Goal: Task Accomplishment & Management: Use online tool/utility

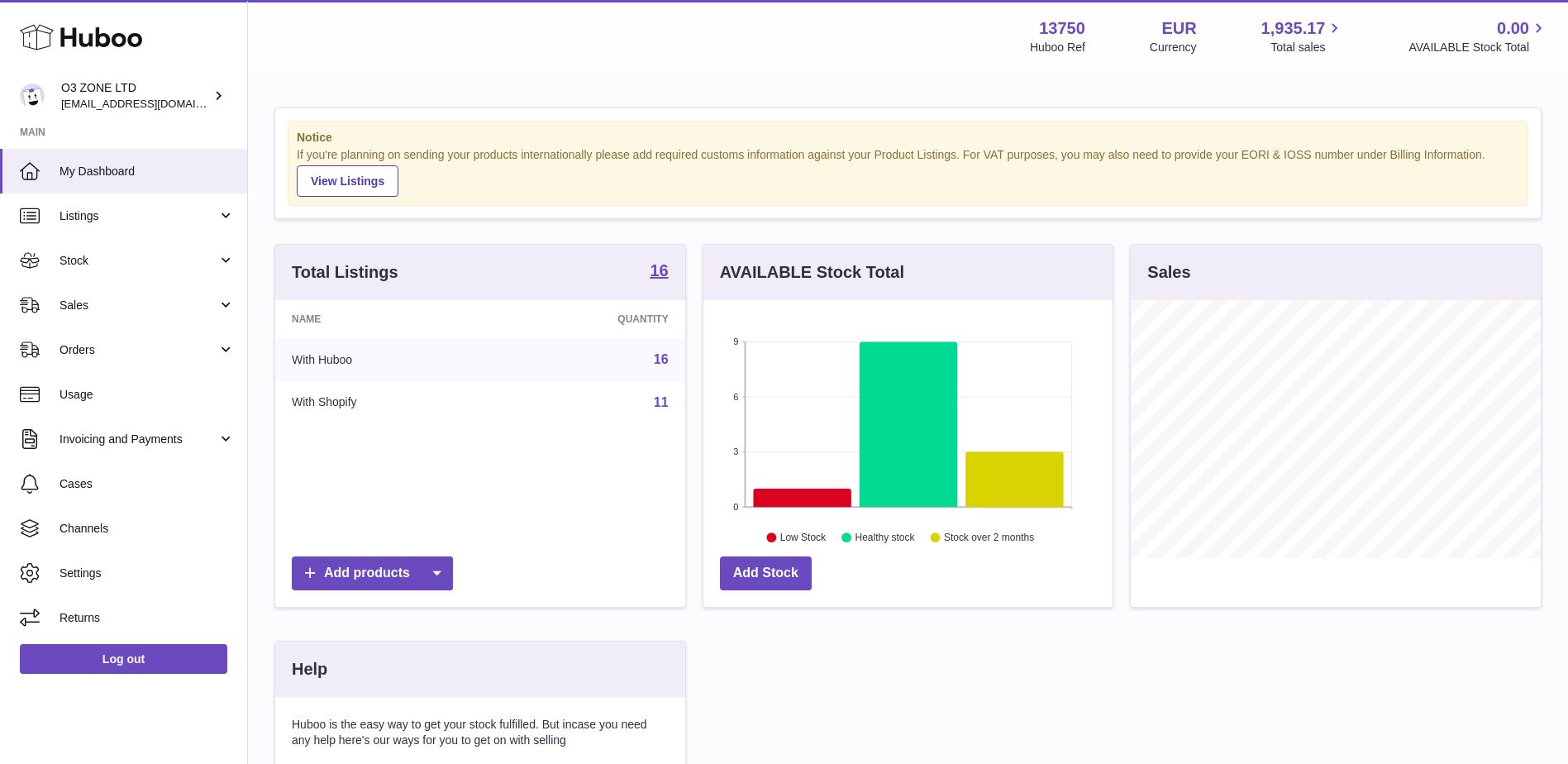
scroll to position [258, 413]
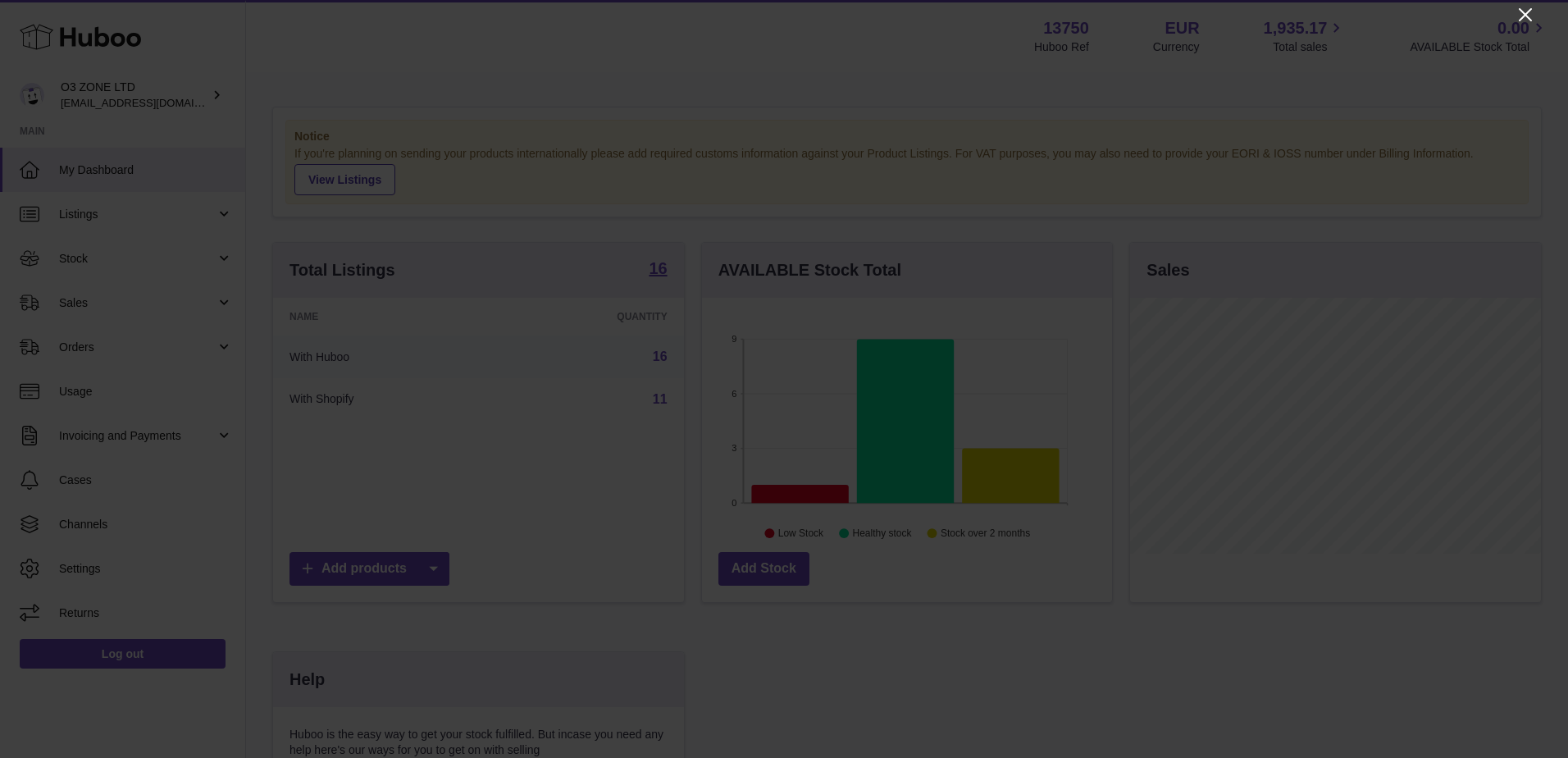
click at [1526, 18] on icon "Close" at bounding box center [1526, 14] width 19 height 19
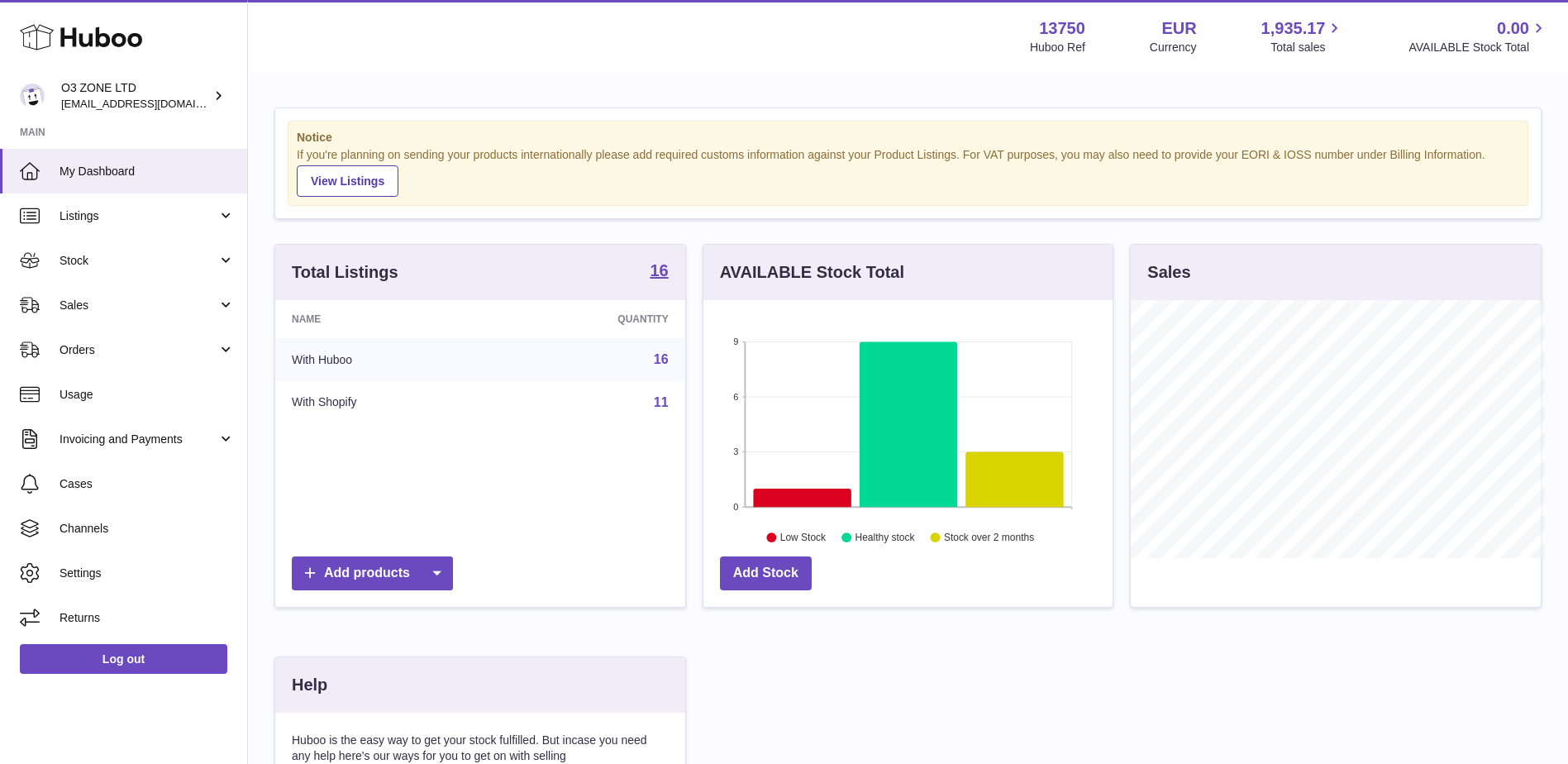
scroll to position [826579, 825965]
click at [113, 294] on link "Sales" at bounding box center [124, 306] width 247 height 45
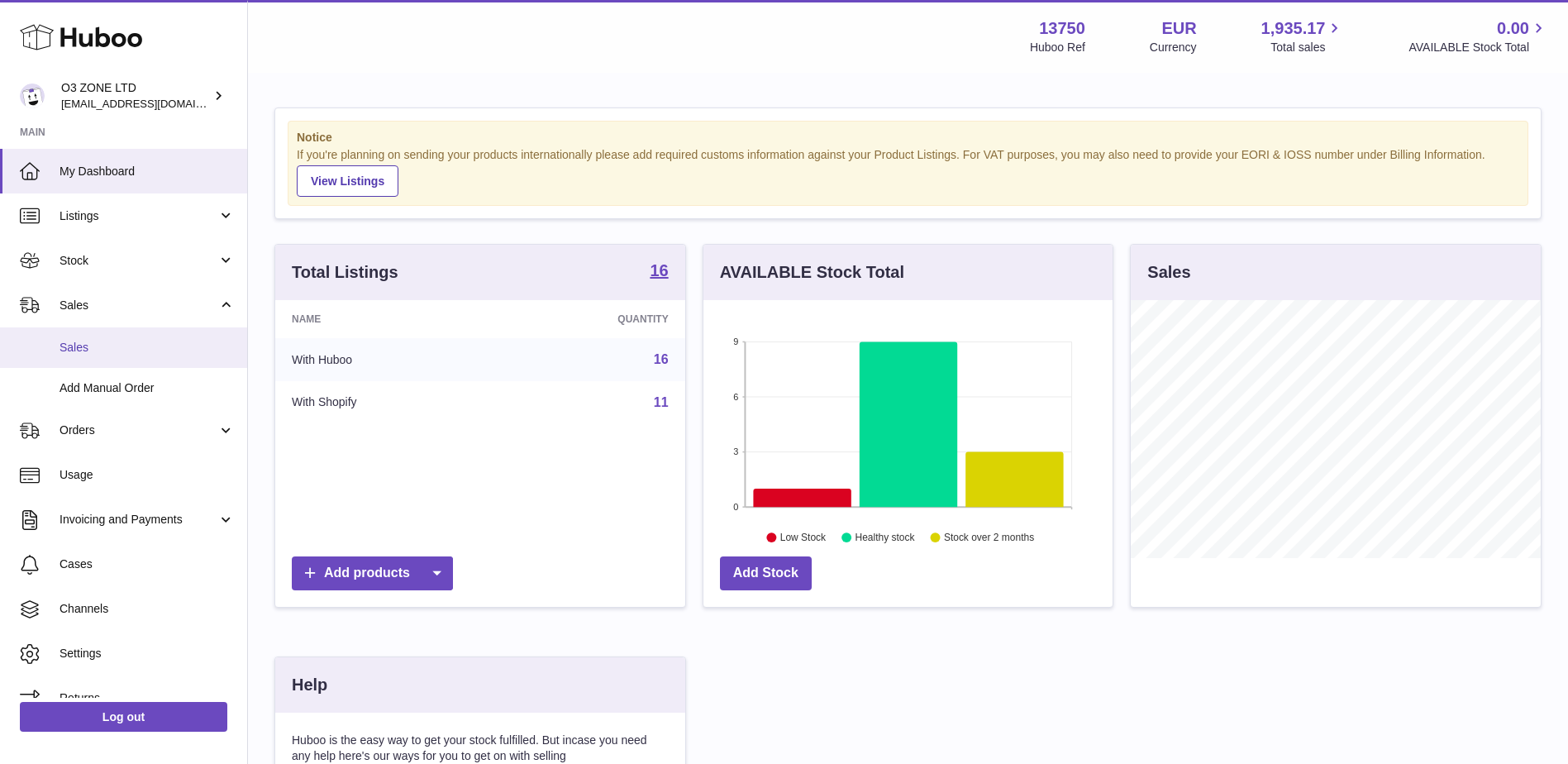
click at [89, 342] on span "Sales" at bounding box center [147, 347] width 175 height 16
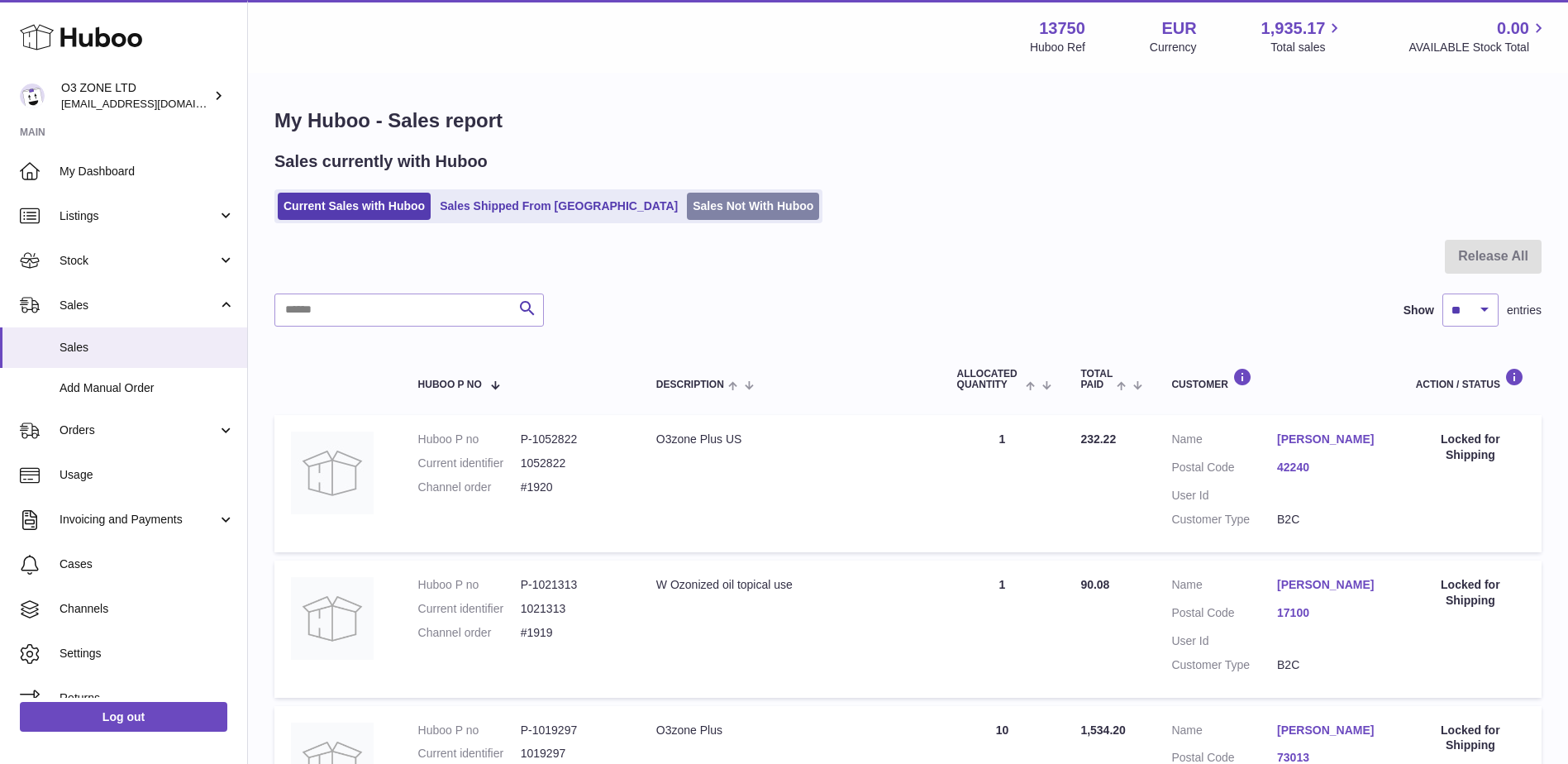
click at [687, 206] on link "Sales Not With Huboo" at bounding box center [753, 206] width 132 height 27
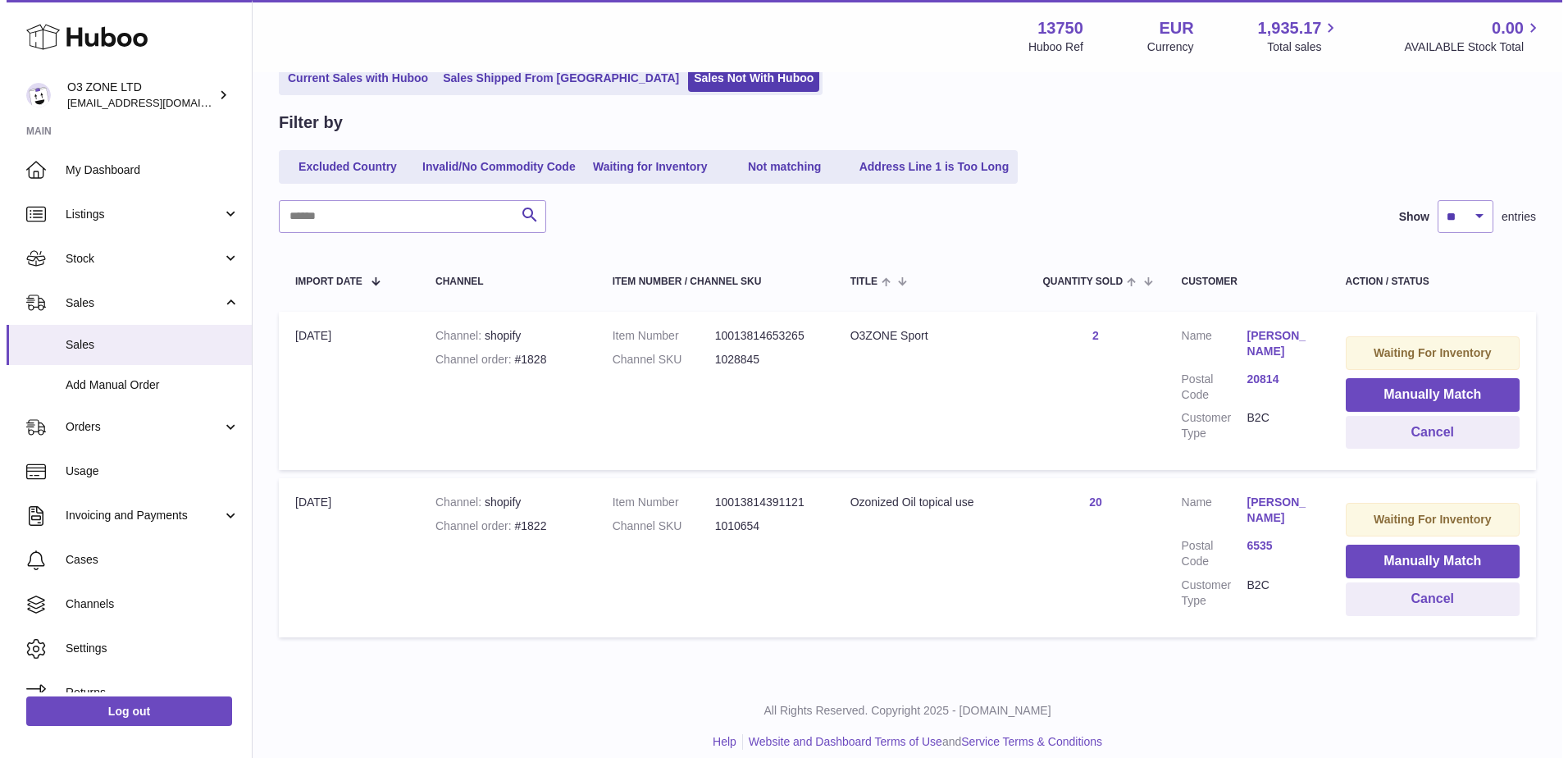
scroll to position [143, 0]
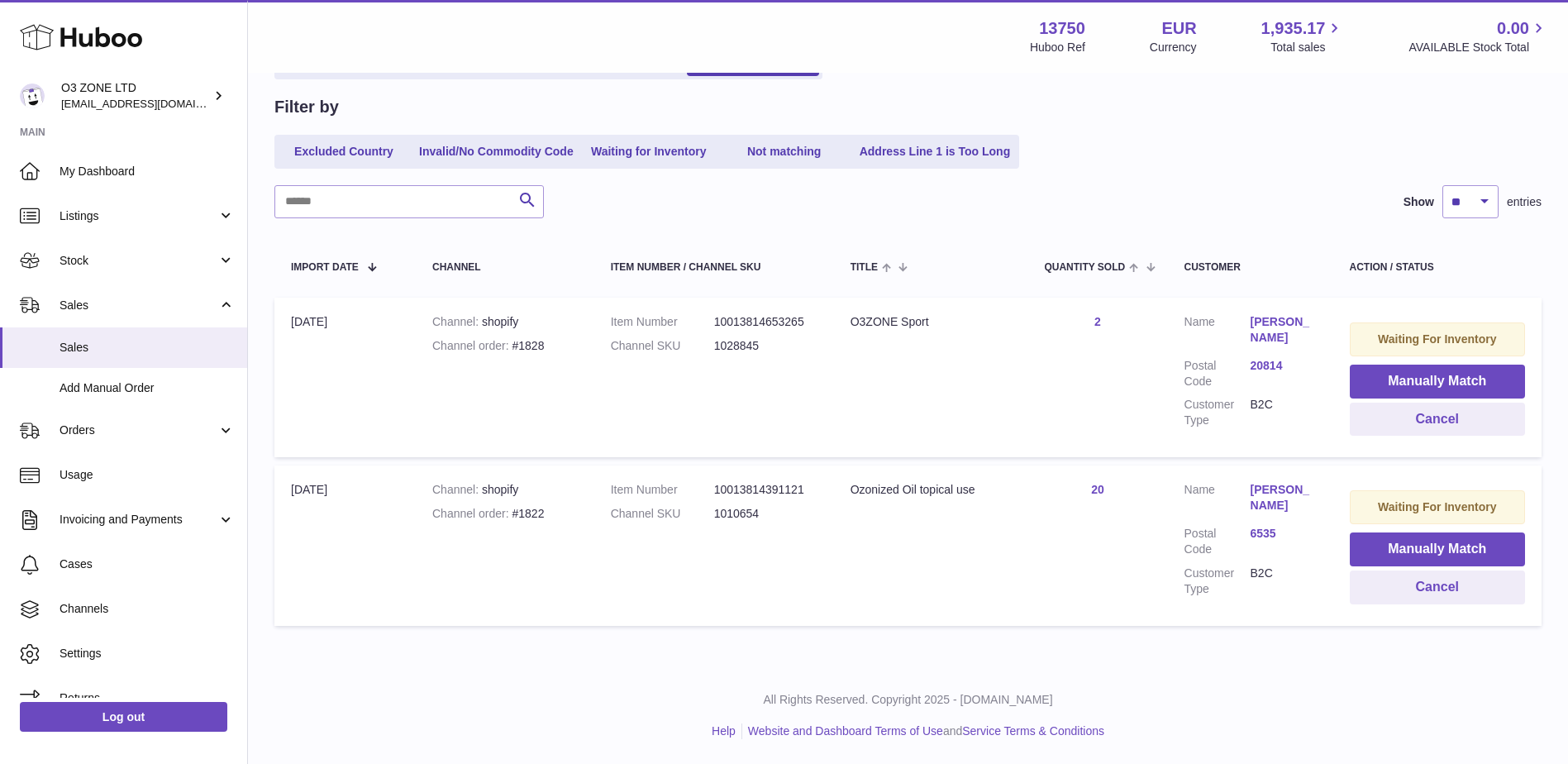
click at [1264, 530] on link "6535" at bounding box center [1283, 533] width 66 height 16
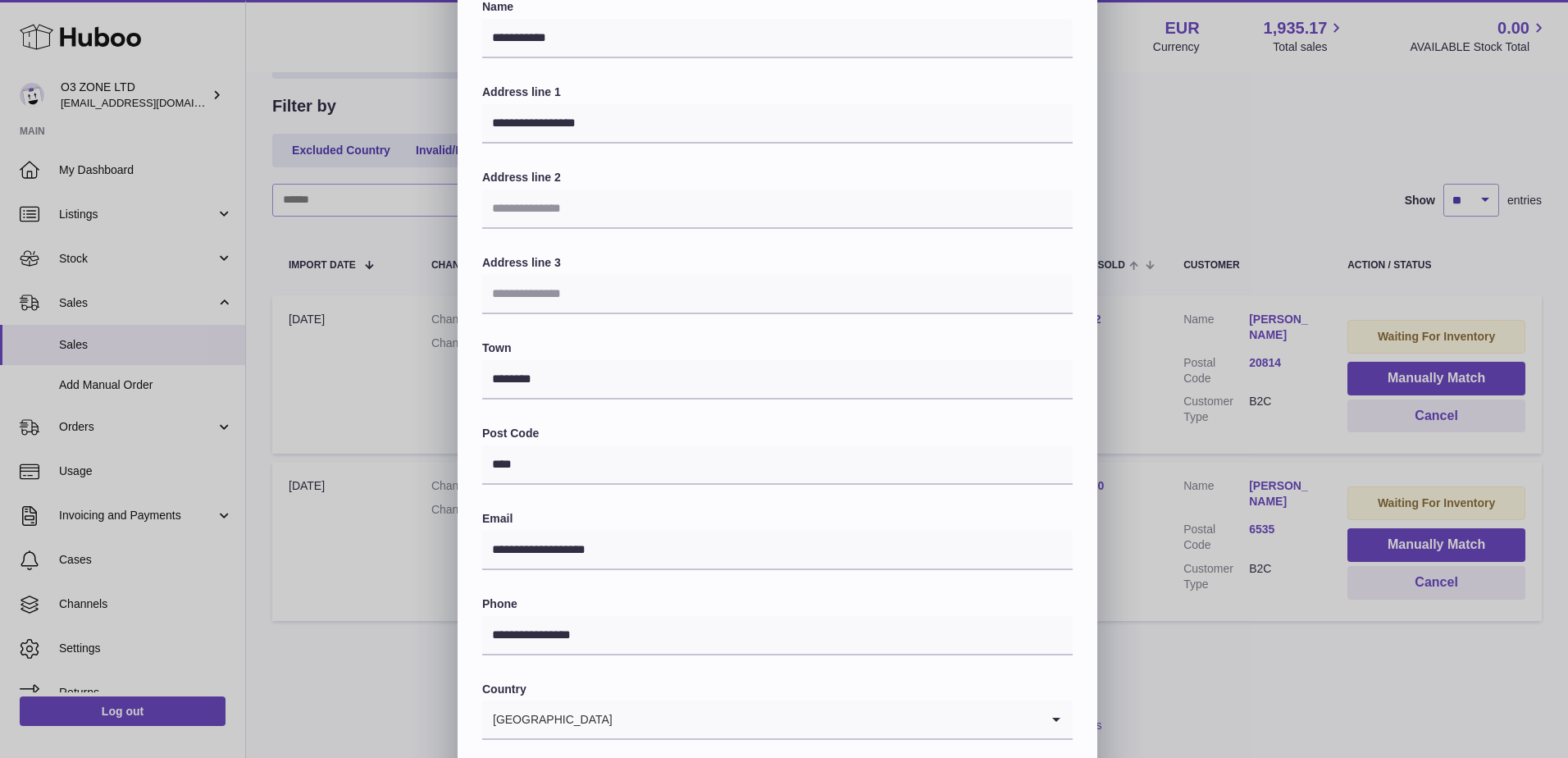
scroll to position [228, 0]
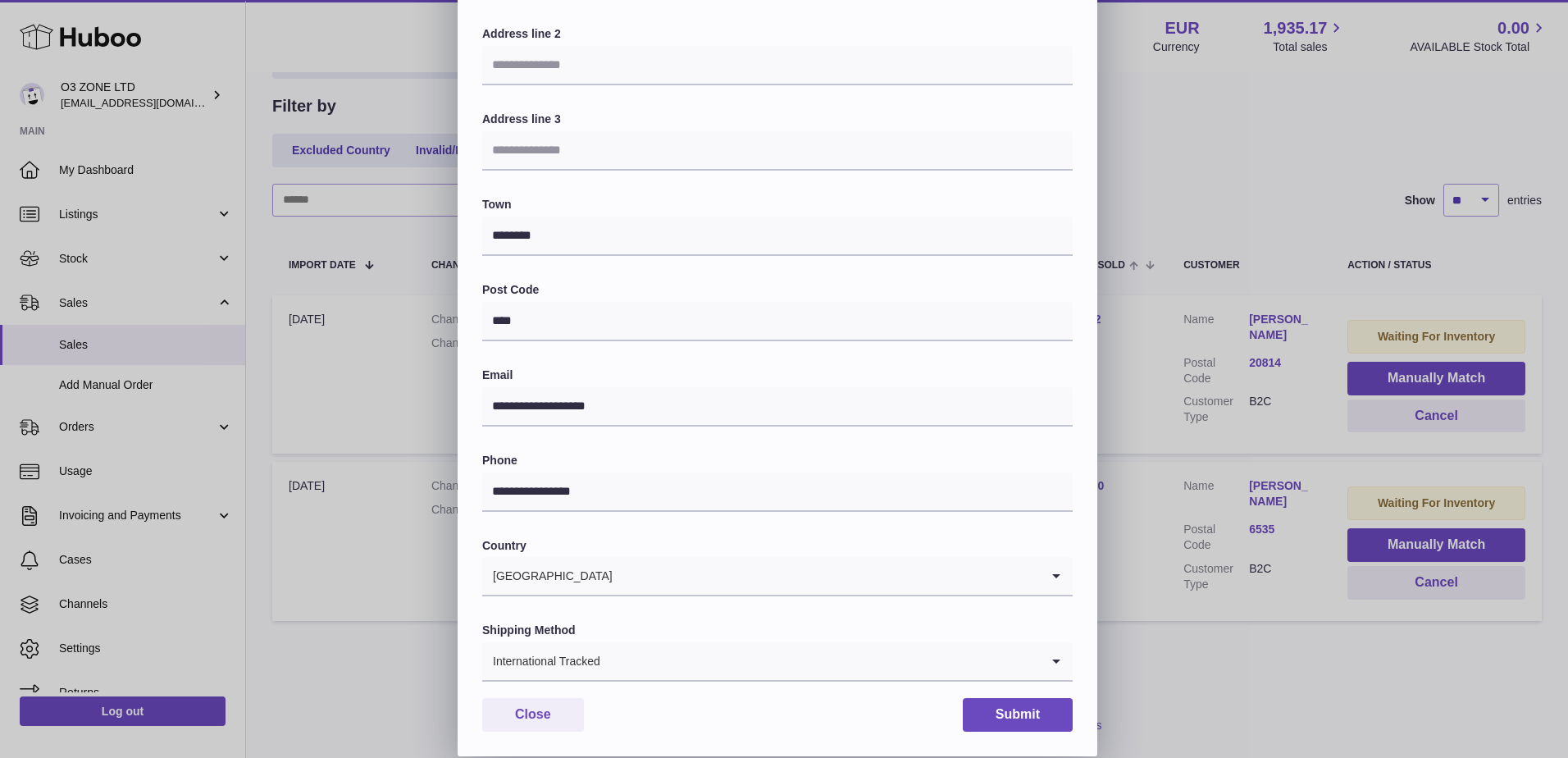
click at [959, 655] on input "Search for option" at bounding box center [821, 660] width 439 height 38
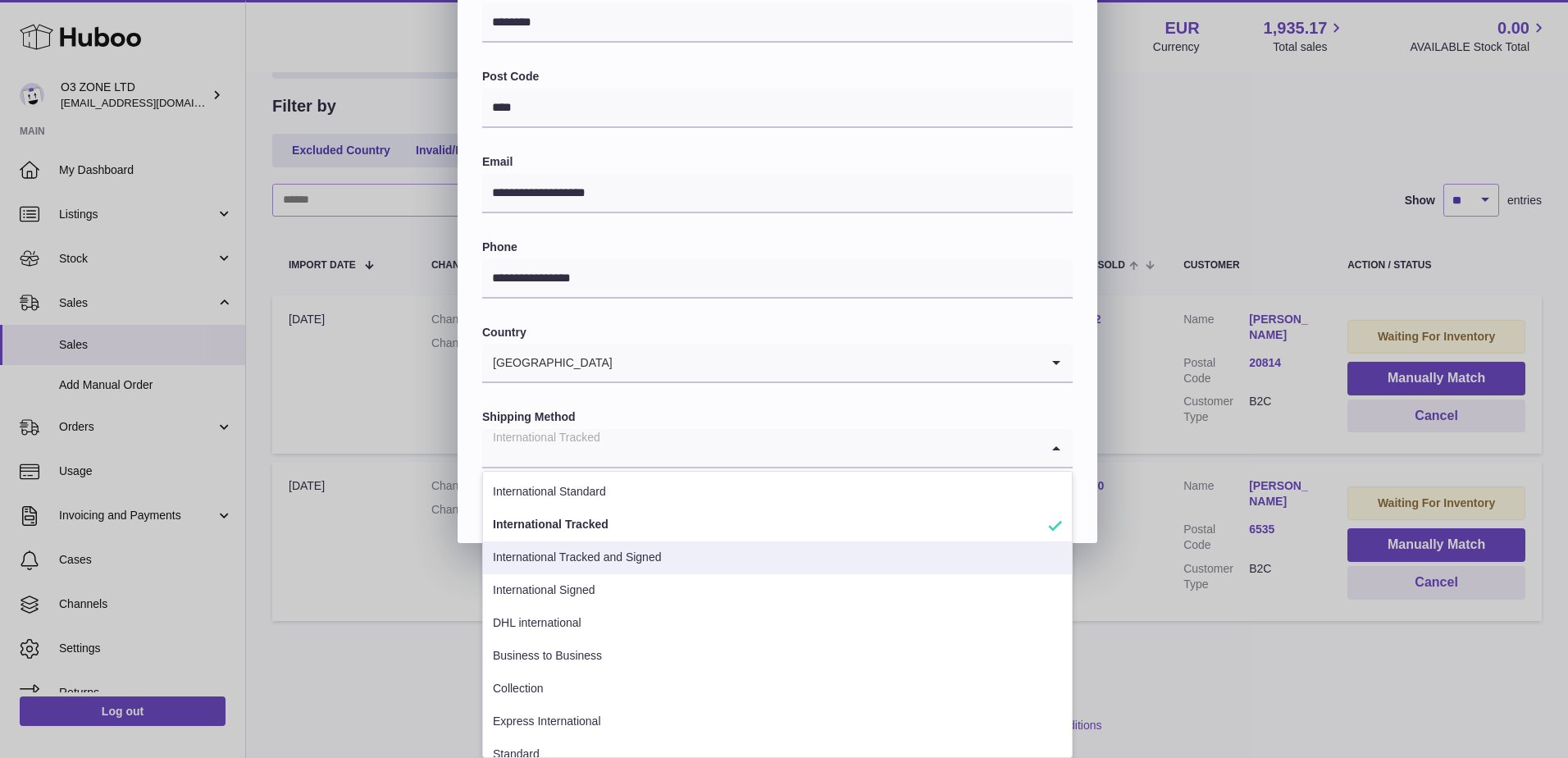
click at [659, 553] on li "International Tracked and Signed" at bounding box center [777, 558] width 589 height 33
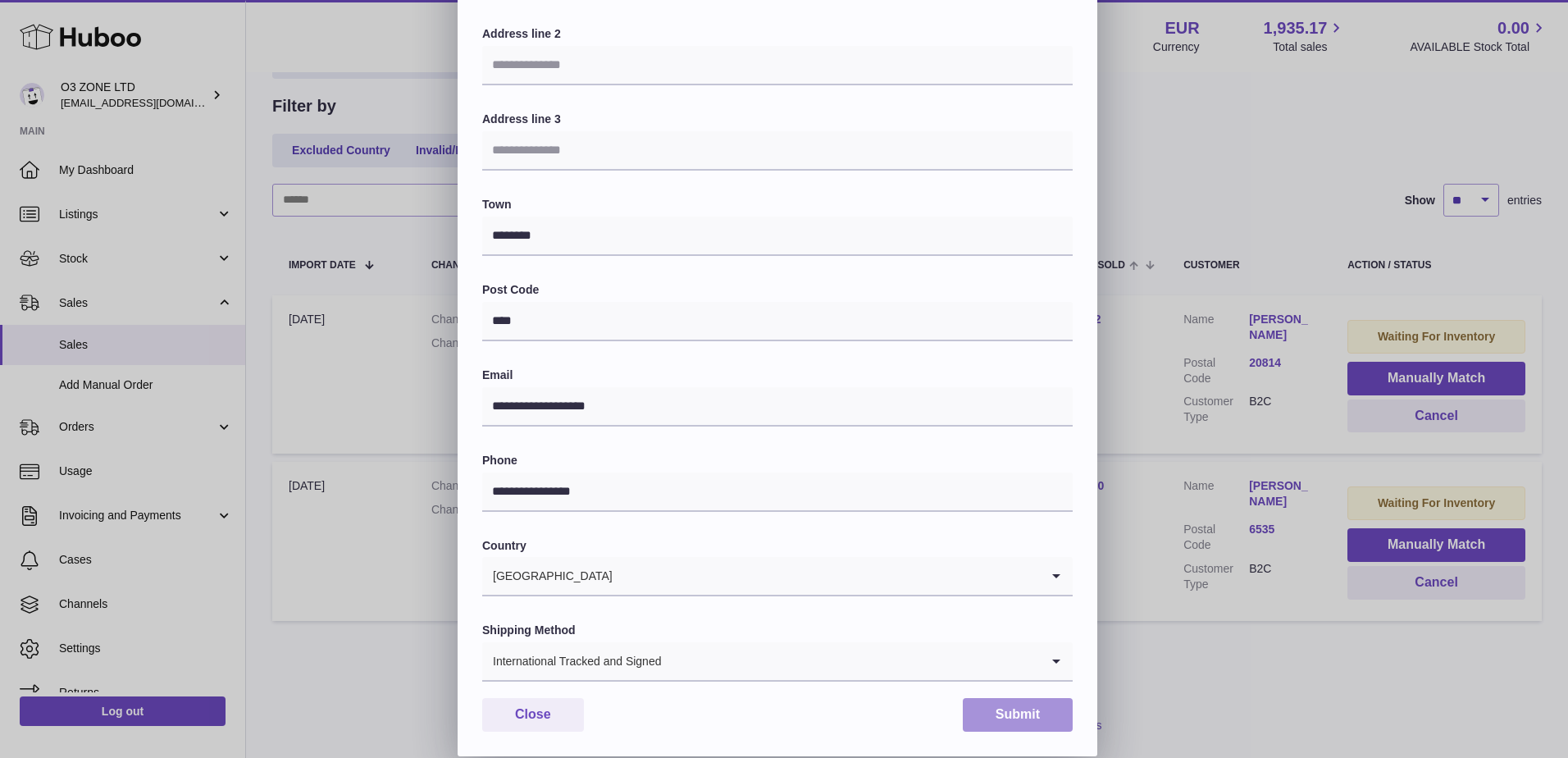
click at [1032, 708] on button "Submit" at bounding box center [1018, 715] width 110 height 34
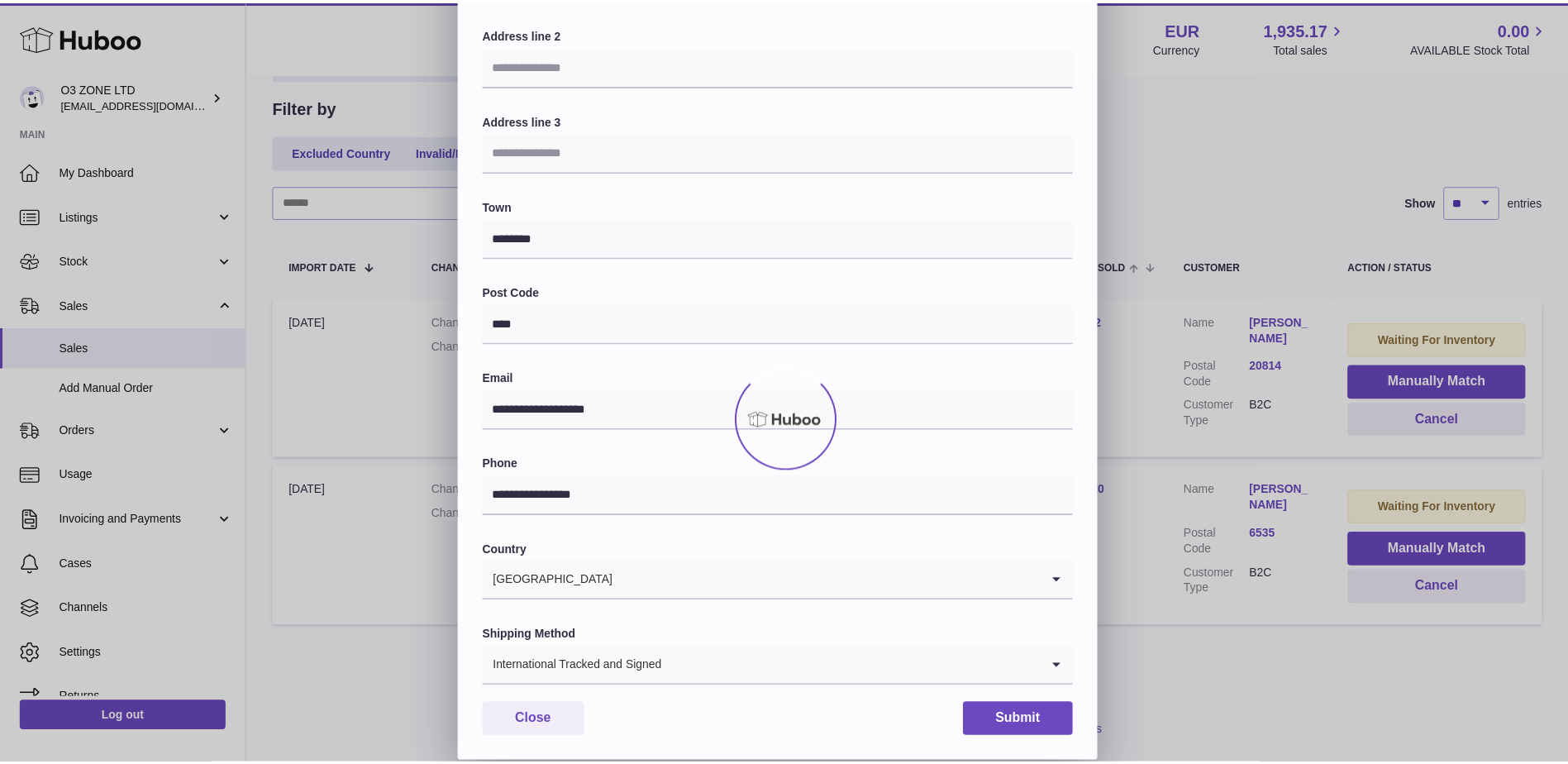
scroll to position [0, 0]
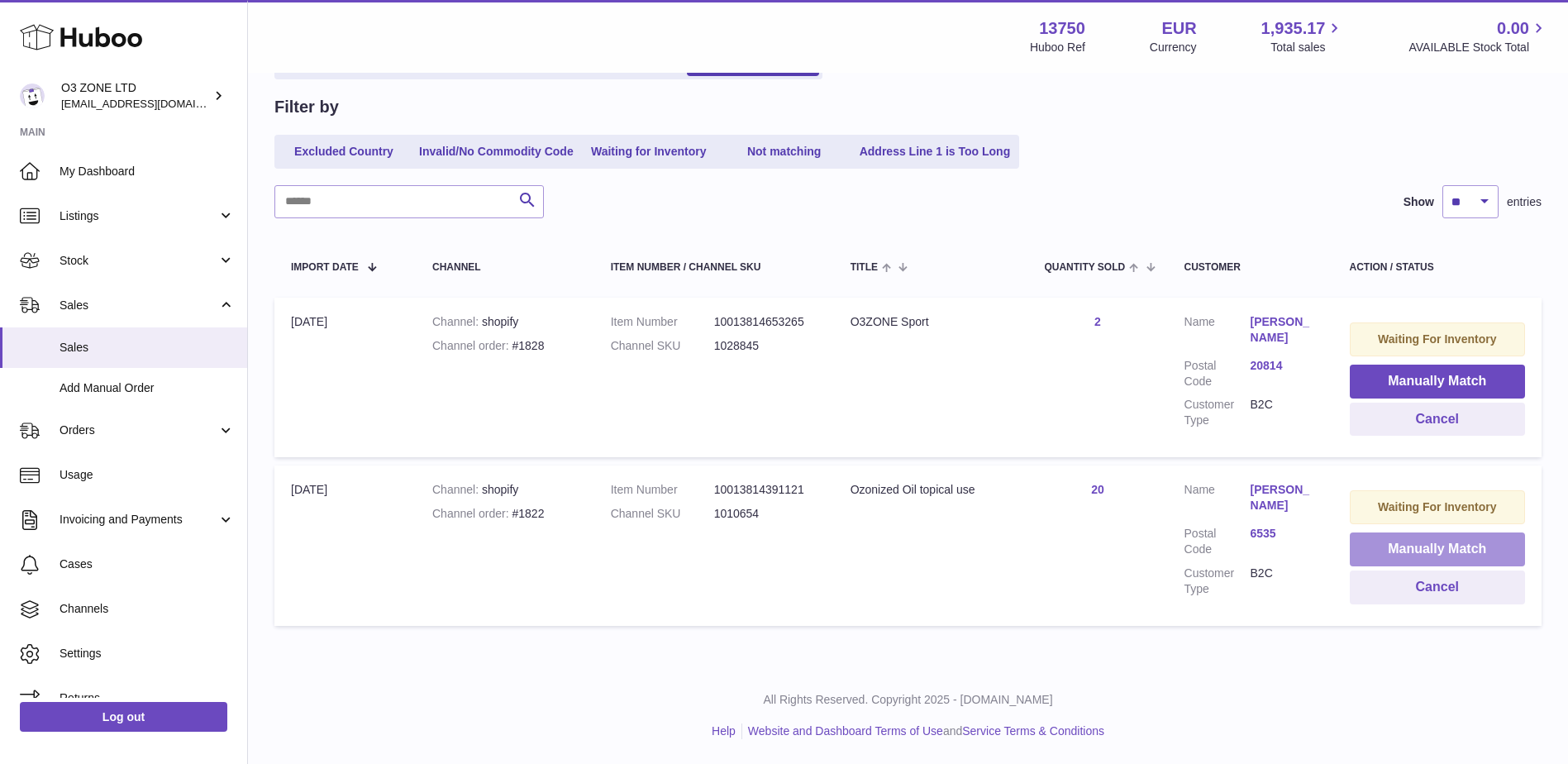
click at [1410, 541] on button "Manually Match" at bounding box center [1437, 549] width 175 height 34
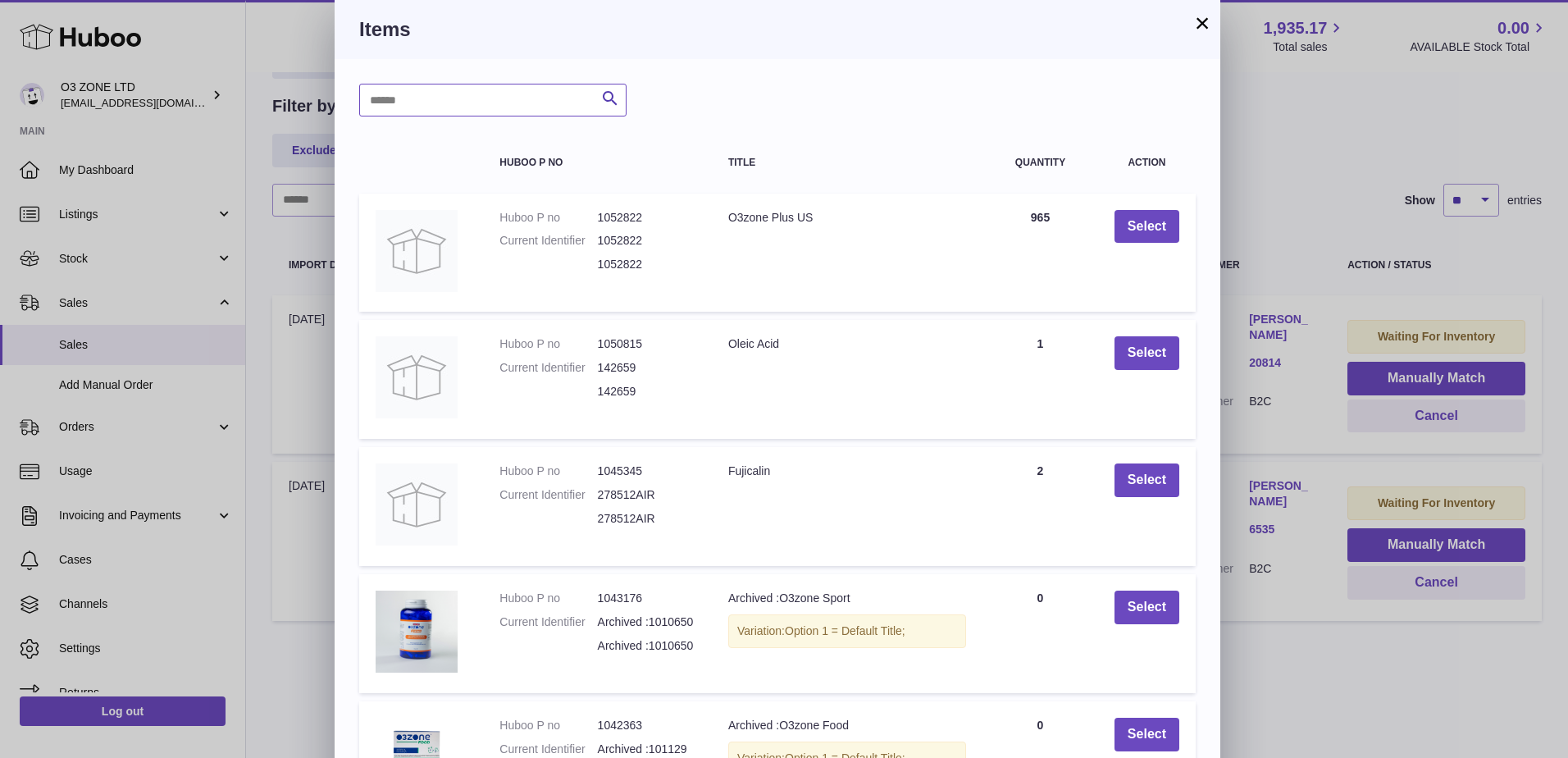
click at [504, 90] on input "text" at bounding box center [492, 100] width 267 height 33
type input "***"
click at [602, 104] on icon "submit" at bounding box center [610, 98] width 19 height 20
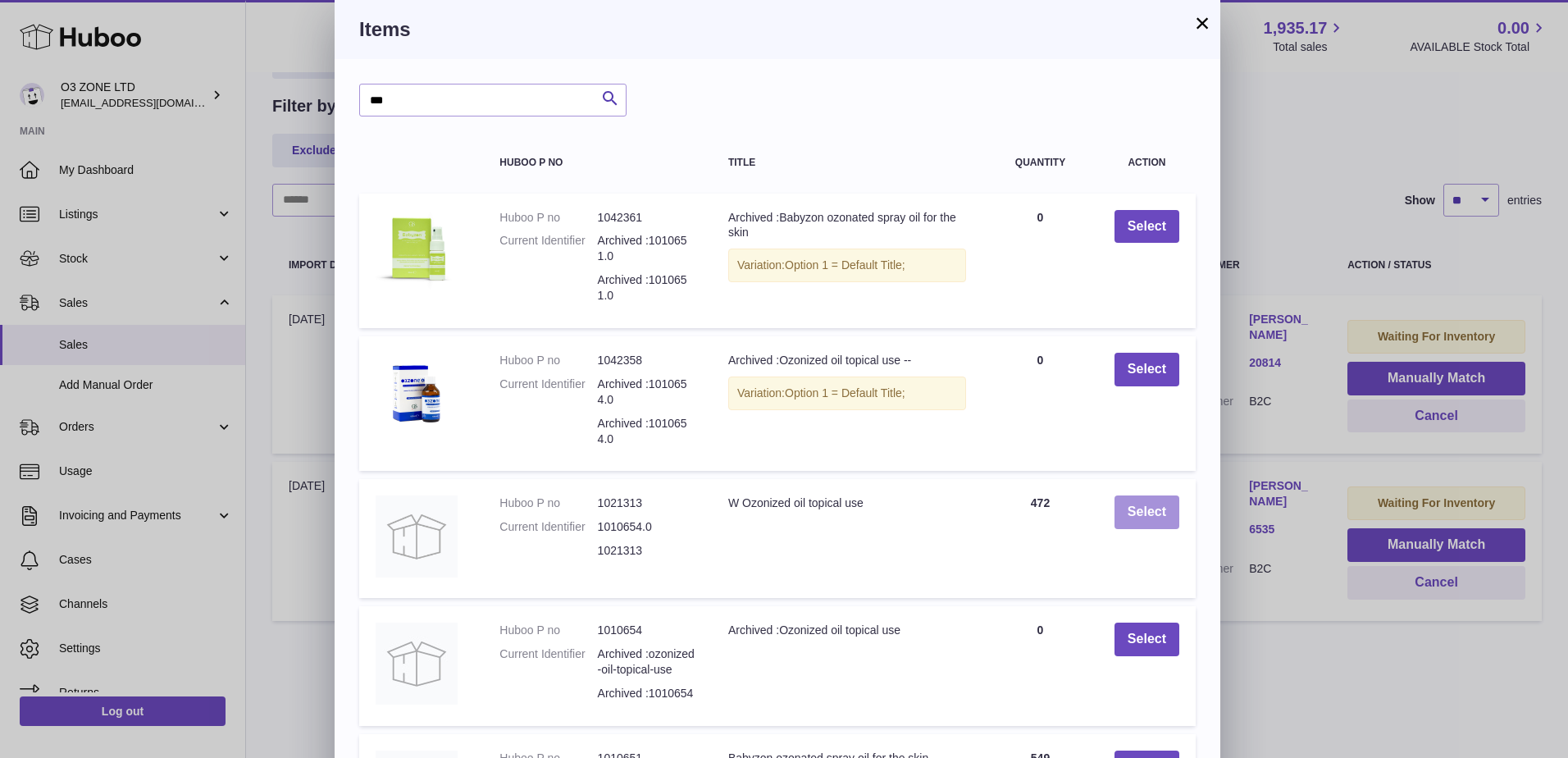
click at [1153, 511] on button "Select" at bounding box center [1147, 512] width 65 height 34
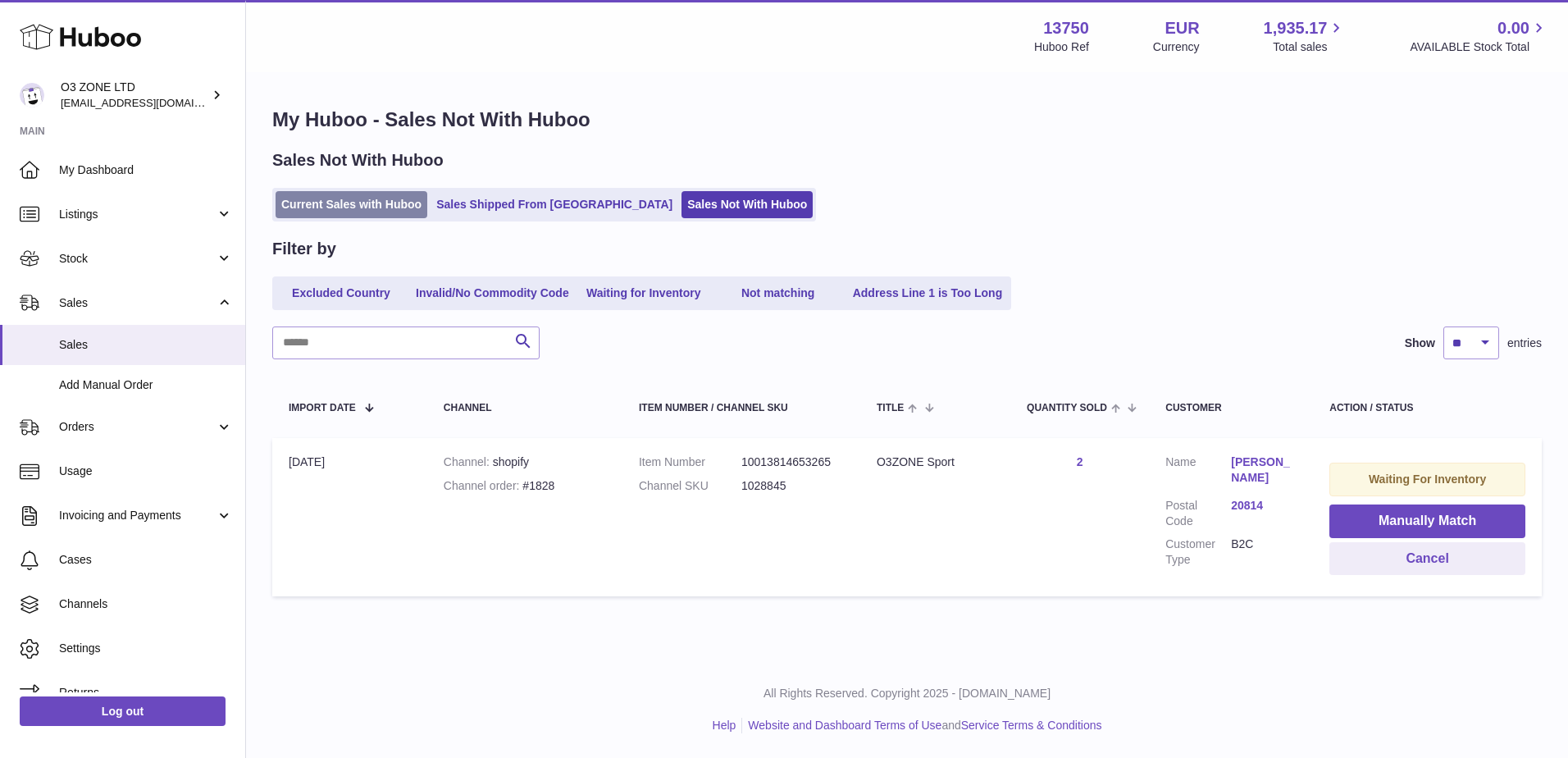
click at [356, 211] on link "Current Sales with Huboo" at bounding box center [350, 205] width 152 height 27
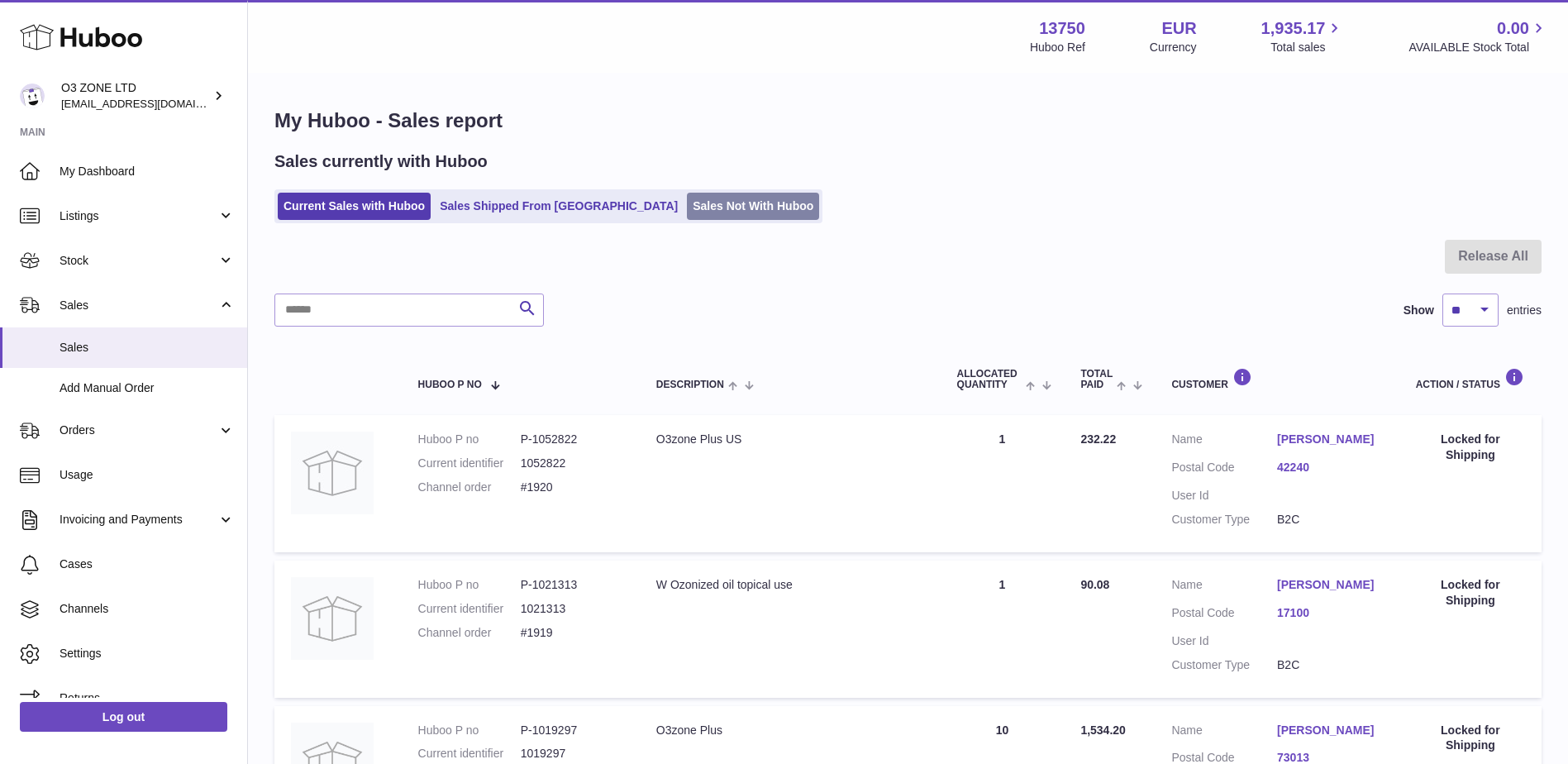
click at [687, 193] on link "Sales Not With Huboo" at bounding box center [753, 206] width 132 height 27
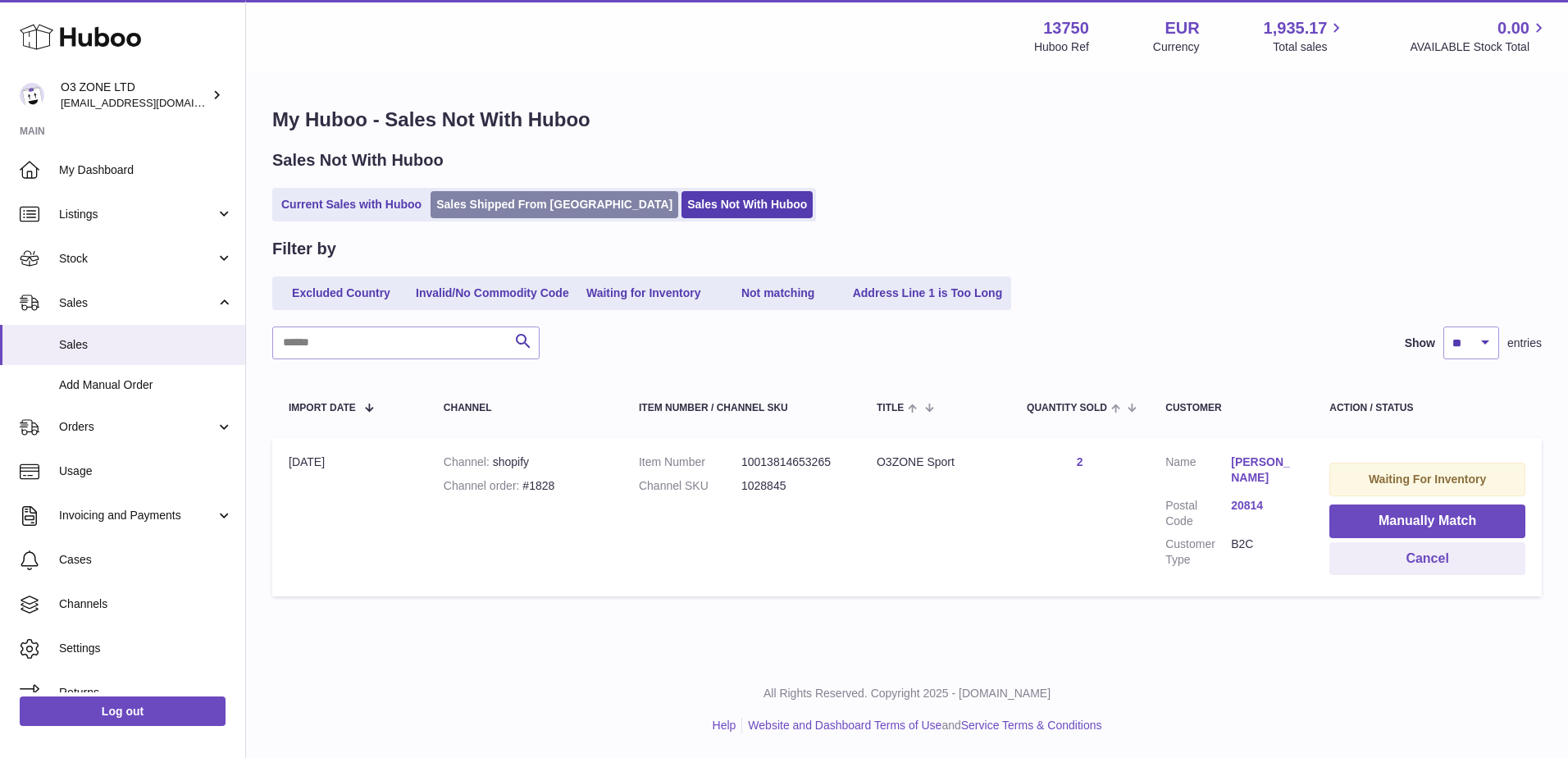
click at [487, 206] on link "Sales Shipped From [GEOGRAPHIC_DATA]" at bounding box center [554, 205] width 248 height 27
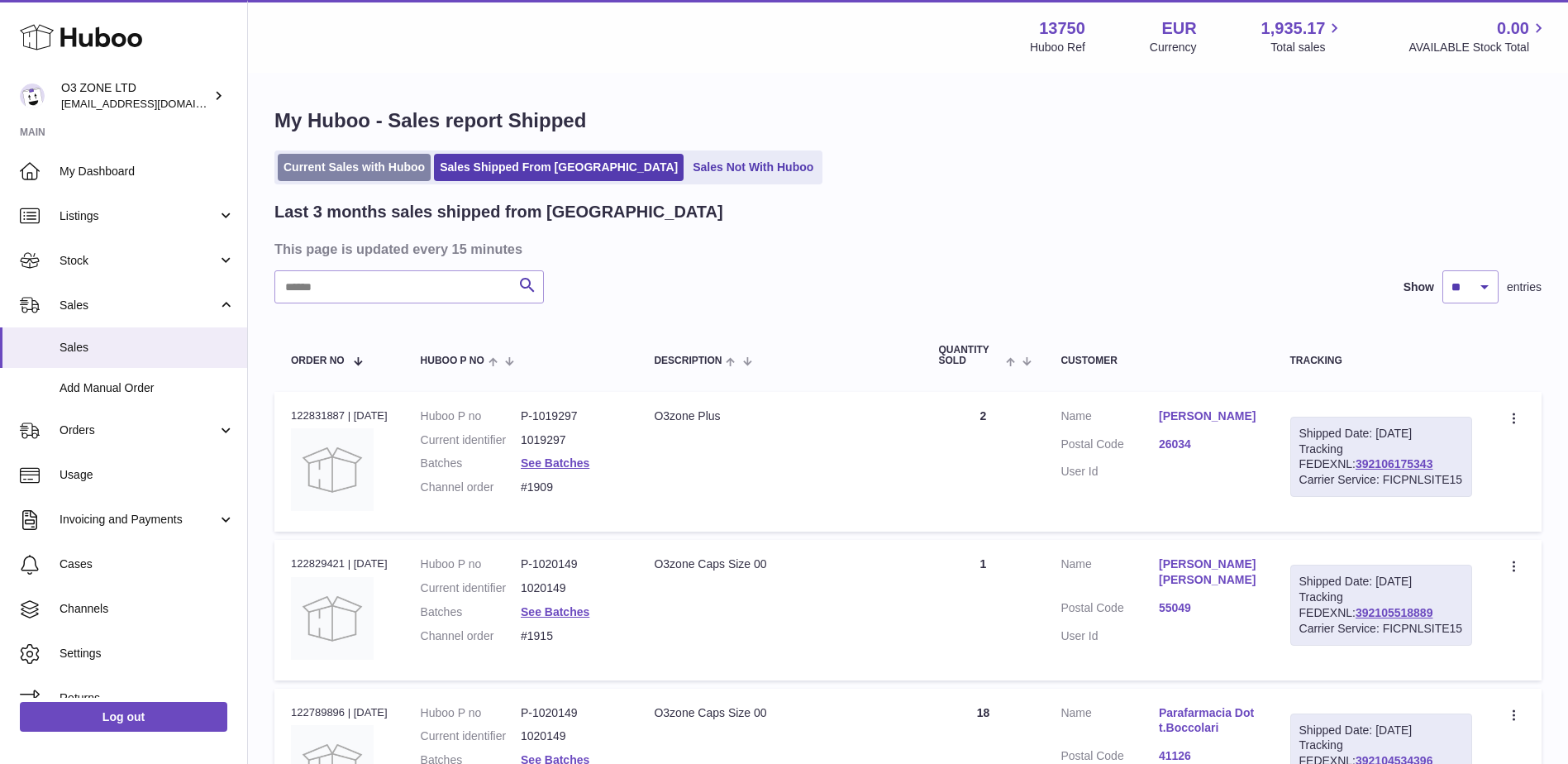
click at [369, 173] on link "Current Sales with Huboo" at bounding box center [353, 167] width 153 height 27
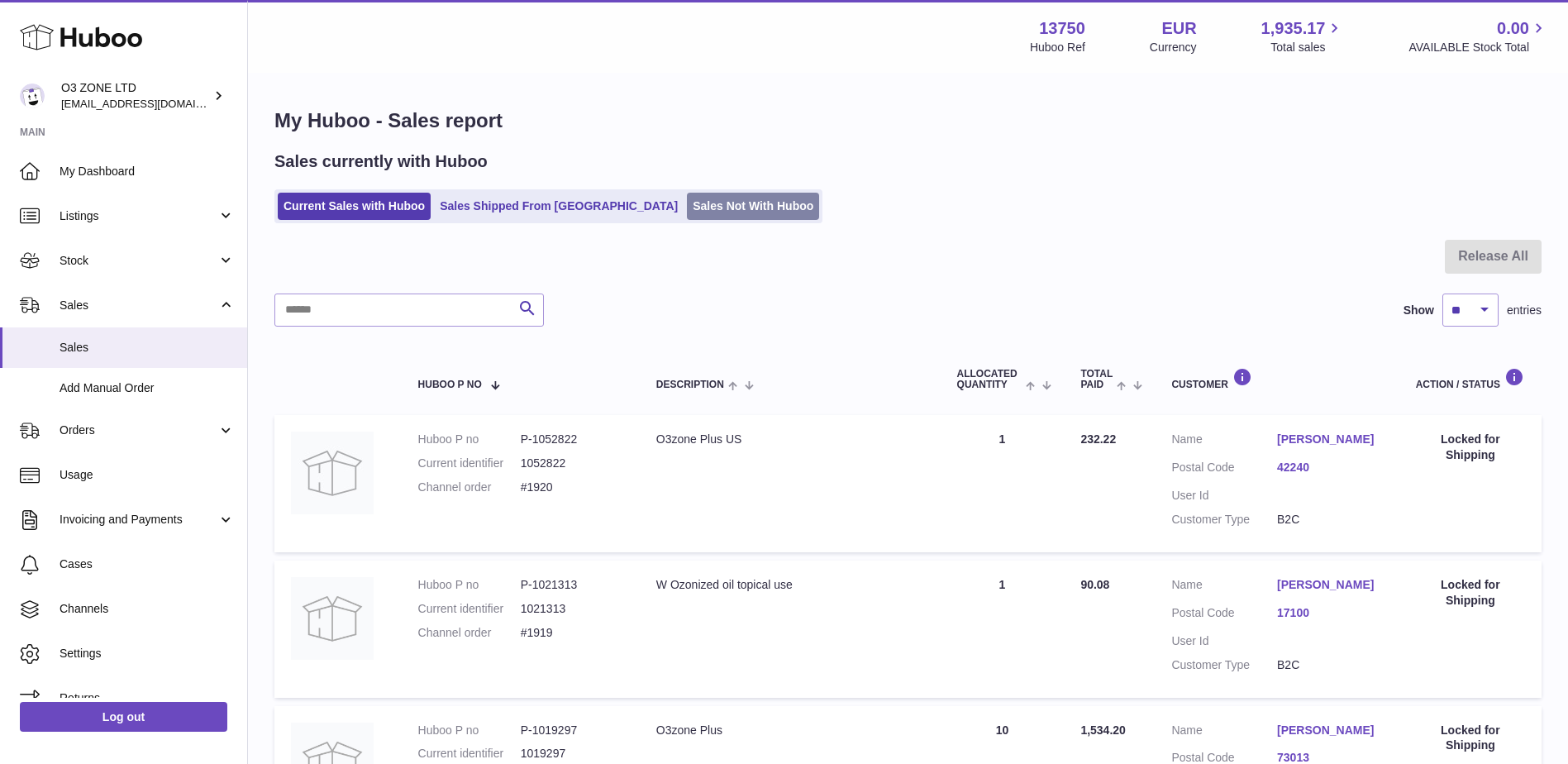
click at [695, 205] on link "Sales Not With Huboo" at bounding box center [753, 206] width 132 height 27
